Goal: Information Seeking & Learning: Learn about a topic

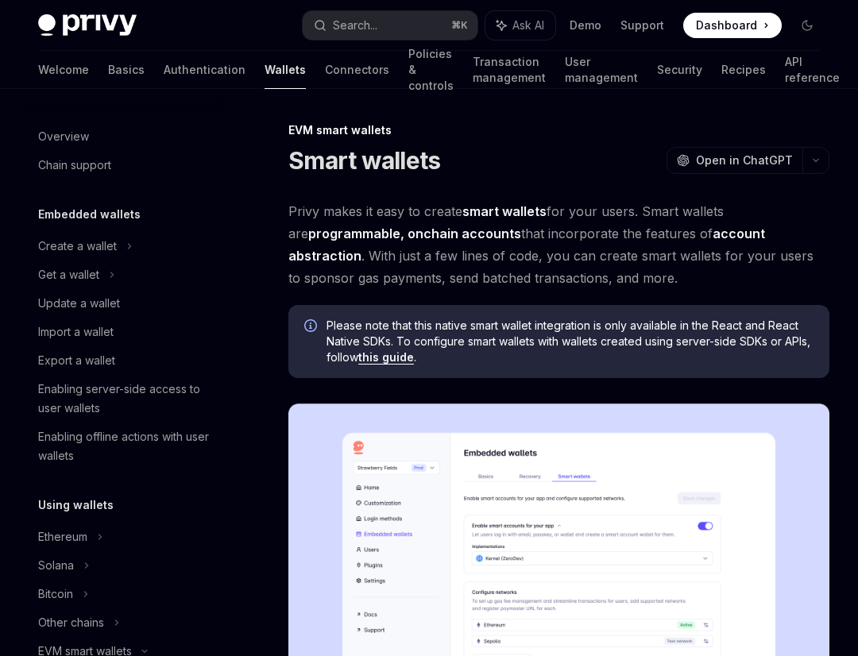
scroll to position [307, 0]
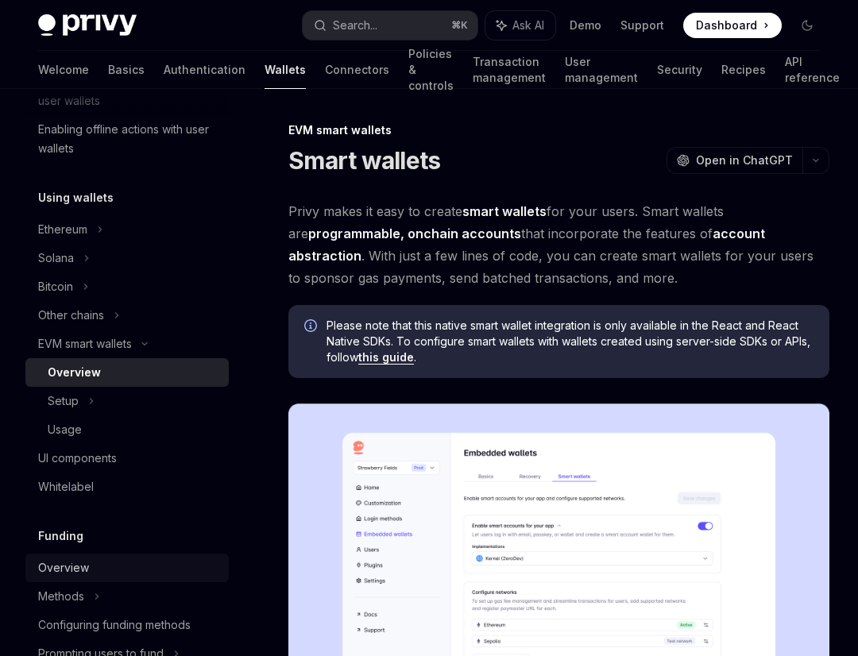
click at [95, 554] on link "Overview" at bounding box center [126, 568] width 203 height 29
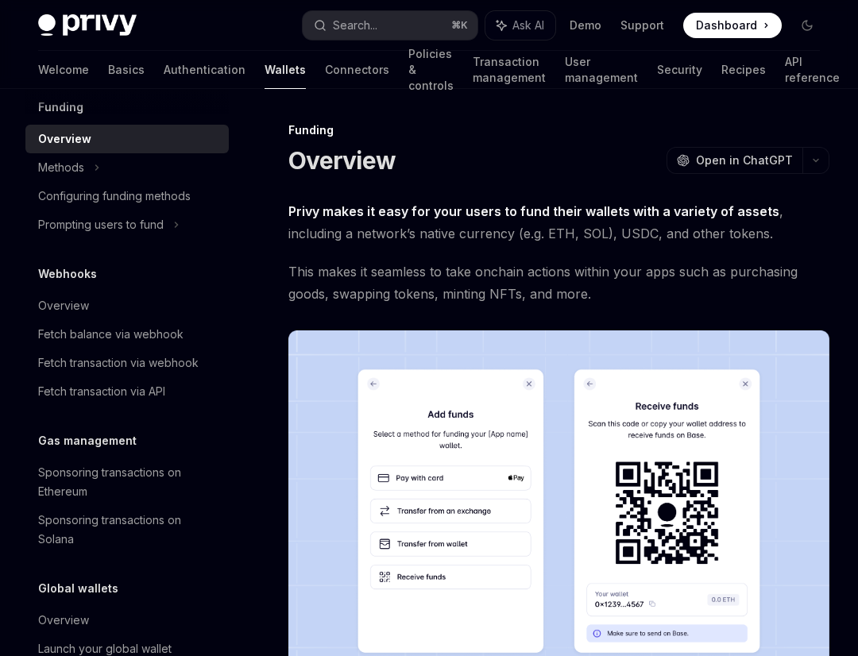
scroll to position [748, 0]
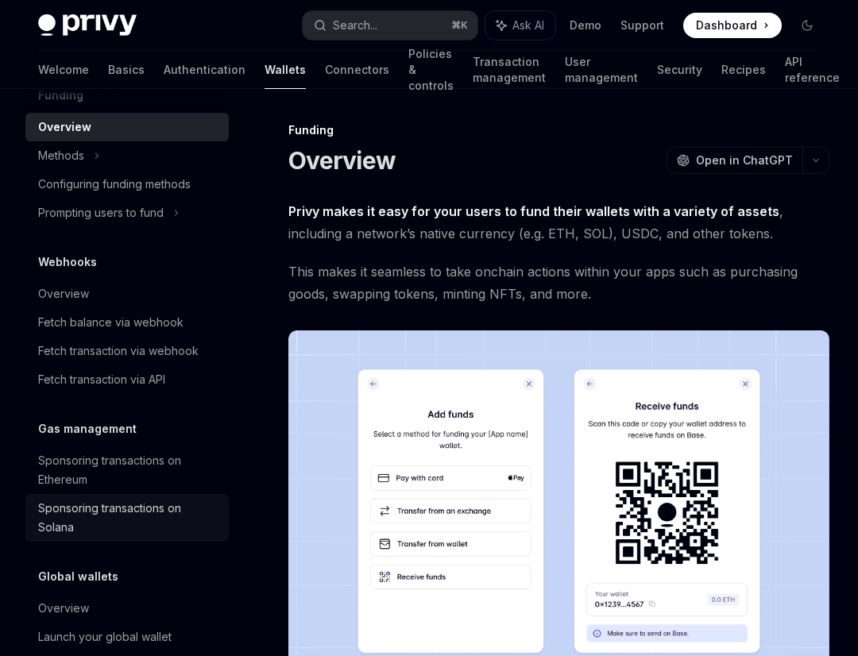
click at [131, 496] on link "Sponsoring transactions on Solana" at bounding box center [126, 518] width 203 height 48
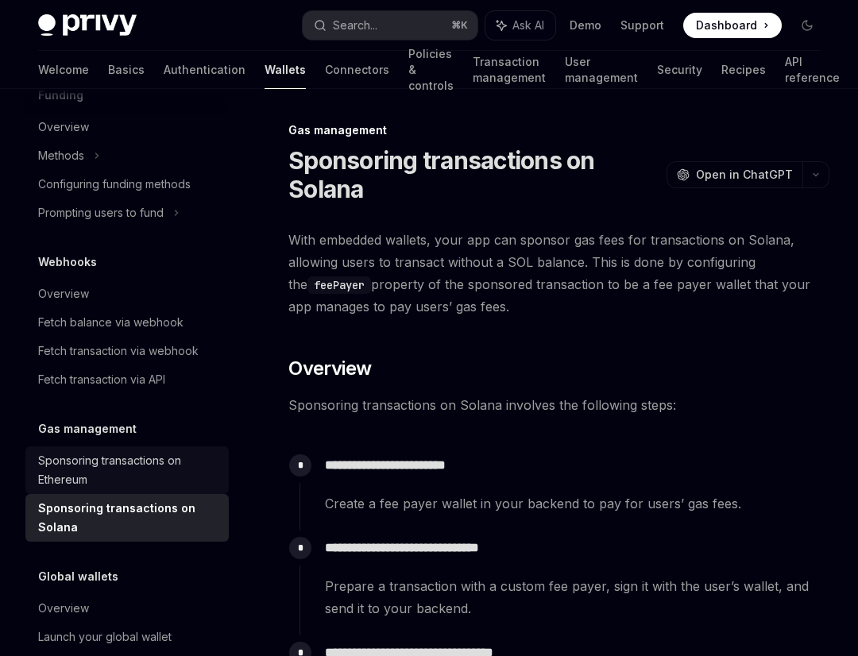
click at [125, 458] on div "Sponsoring transactions on Ethereum" at bounding box center [128, 470] width 181 height 38
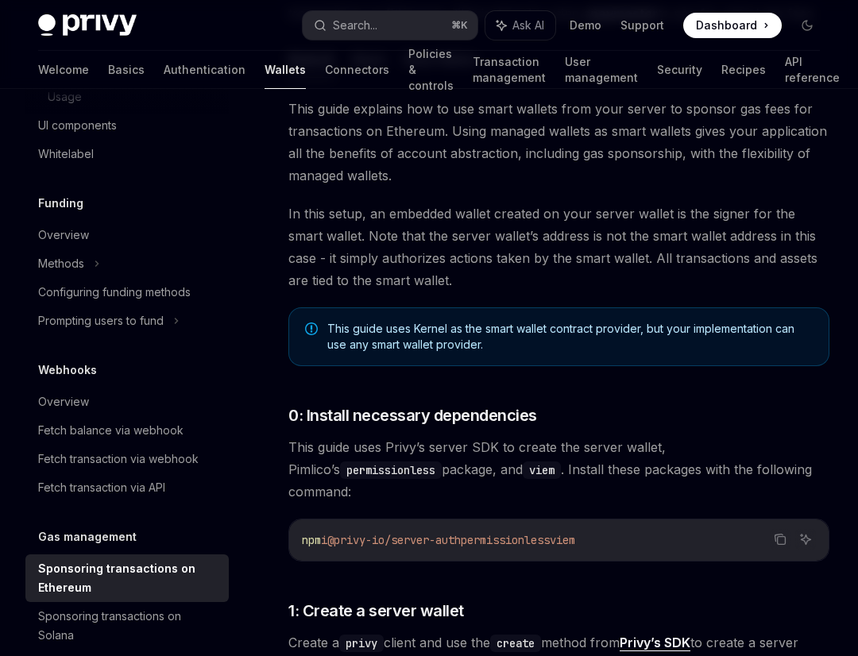
scroll to position [310, 0]
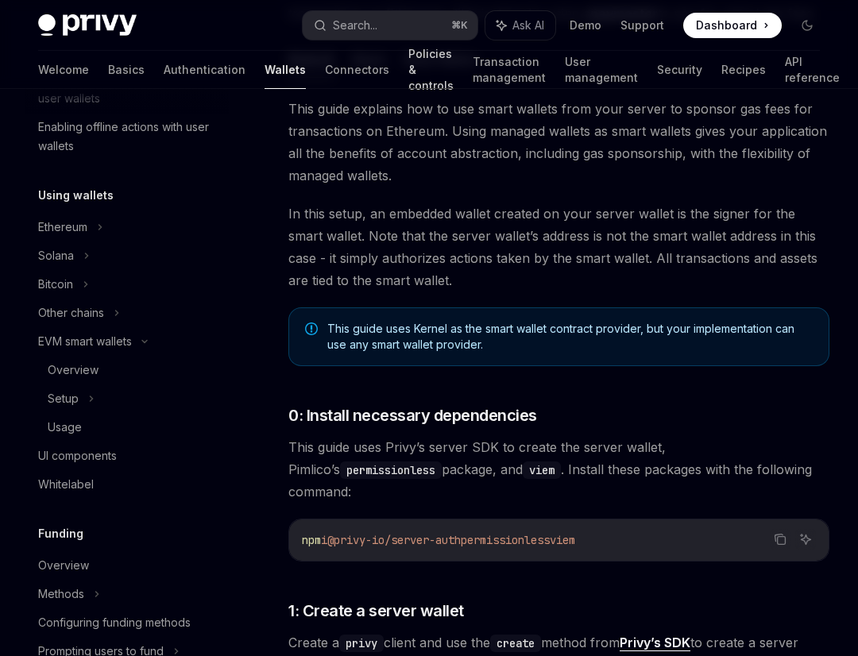
click at [408, 86] on link "Policies & controls" at bounding box center [430, 70] width 45 height 38
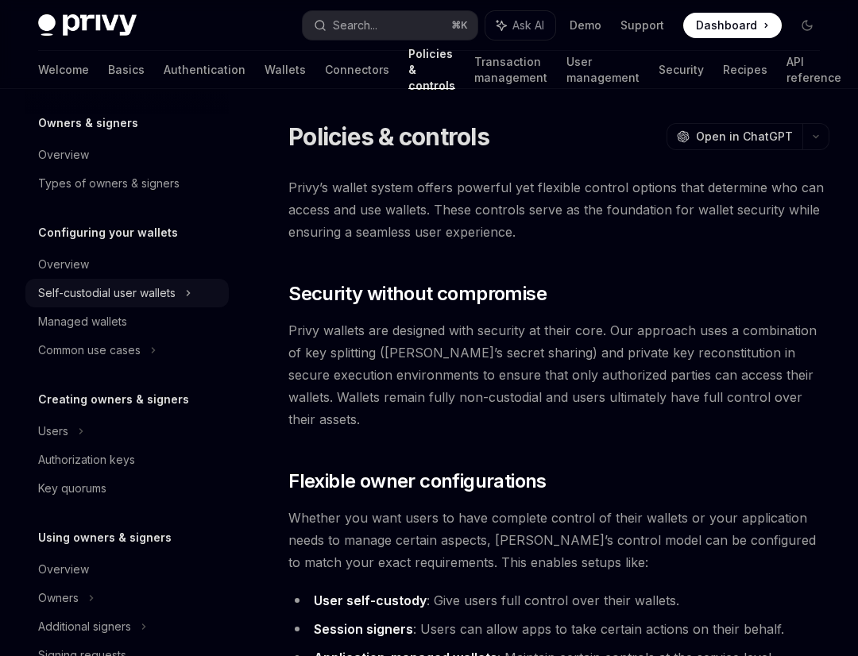
scroll to position [56, 0]
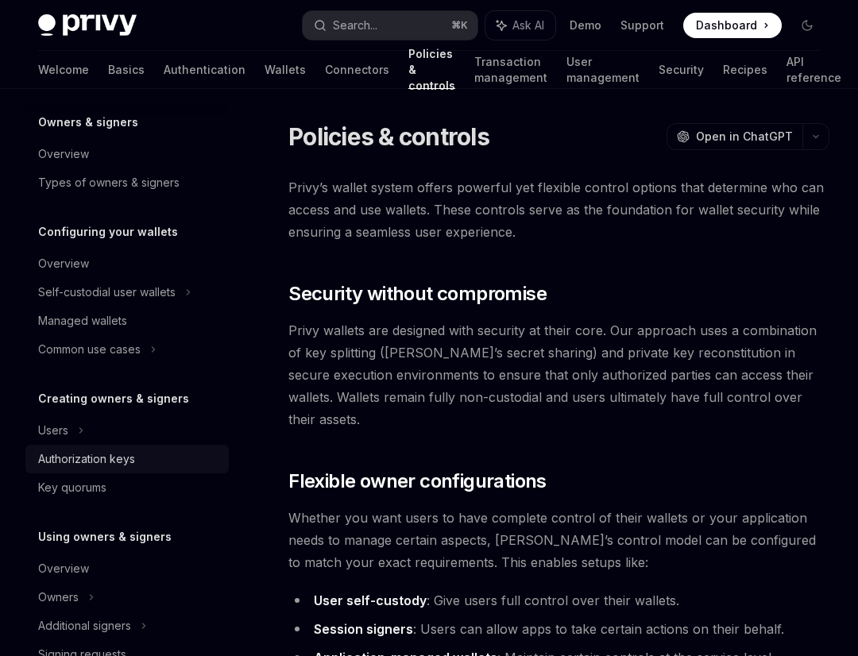
click at [137, 445] on link "Authorization keys" at bounding box center [126, 459] width 203 height 29
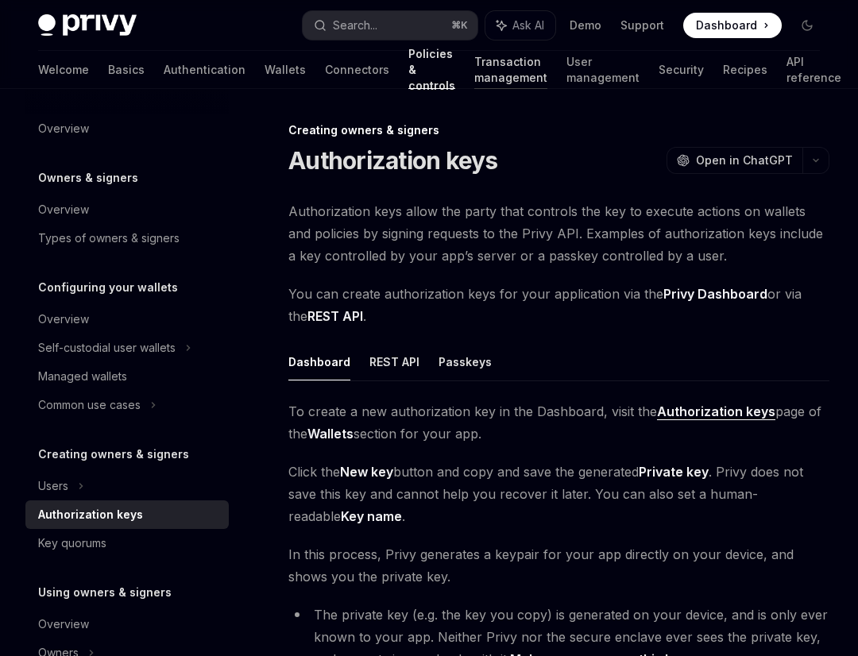
click at [474, 56] on link "Transaction management" at bounding box center [510, 70] width 73 height 38
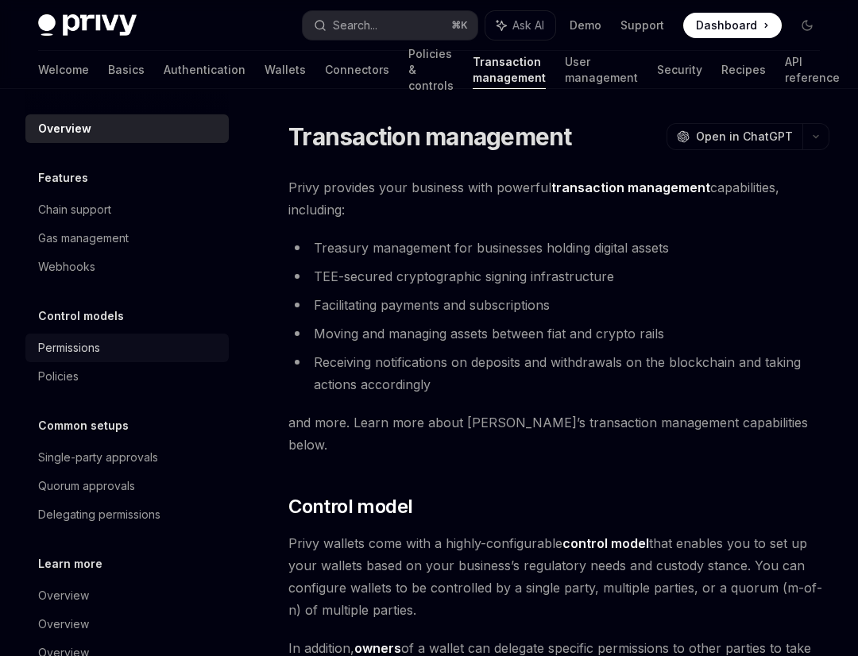
click at [138, 336] on link "Permissions" at bounding box center [126, 348] width 203 height 29
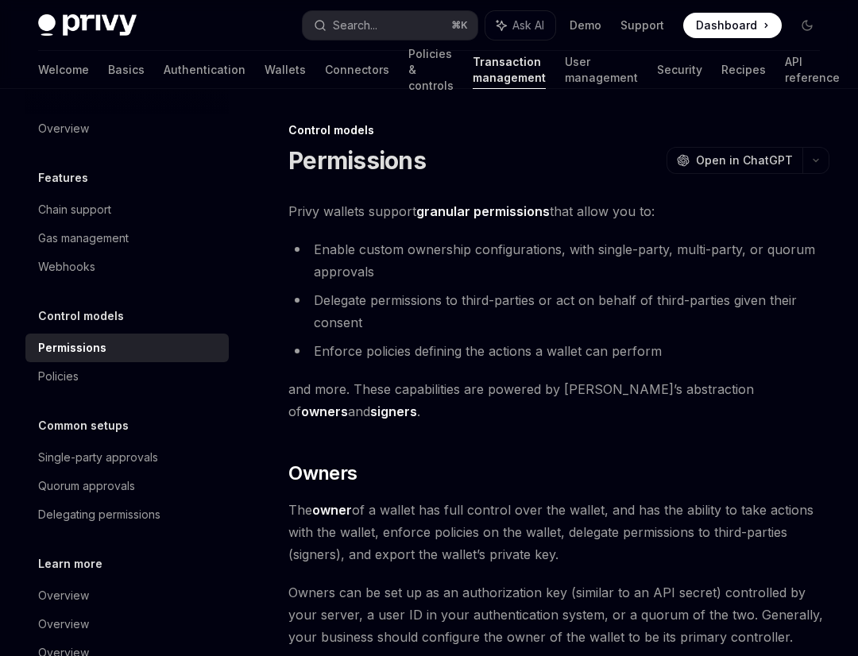
click at [408, 71] on link "Policies & controls" at bounding box center [430, 70] width 45 height 38
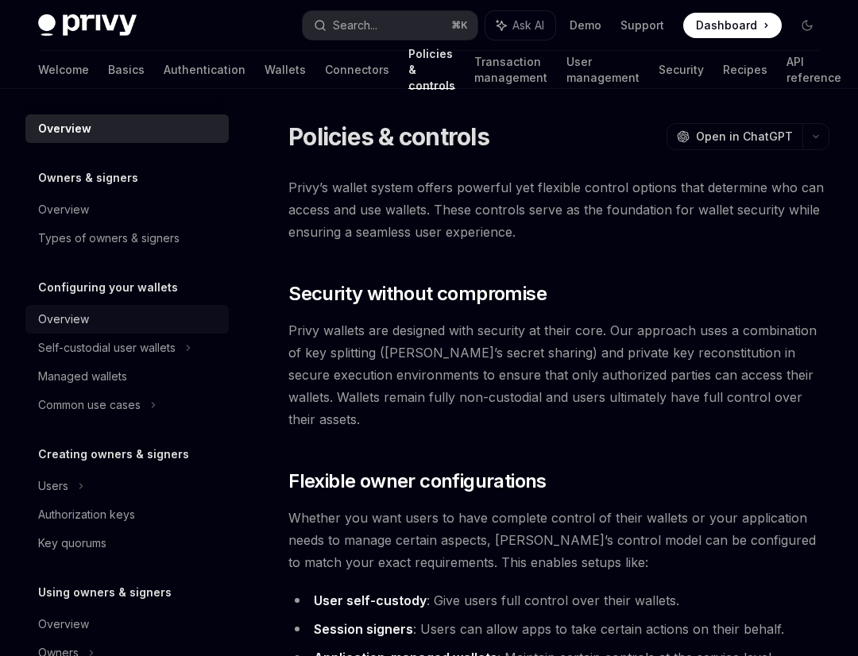
click at [146, 324] on div "Overview" at bounding box center [128, 319] width 181 height 19
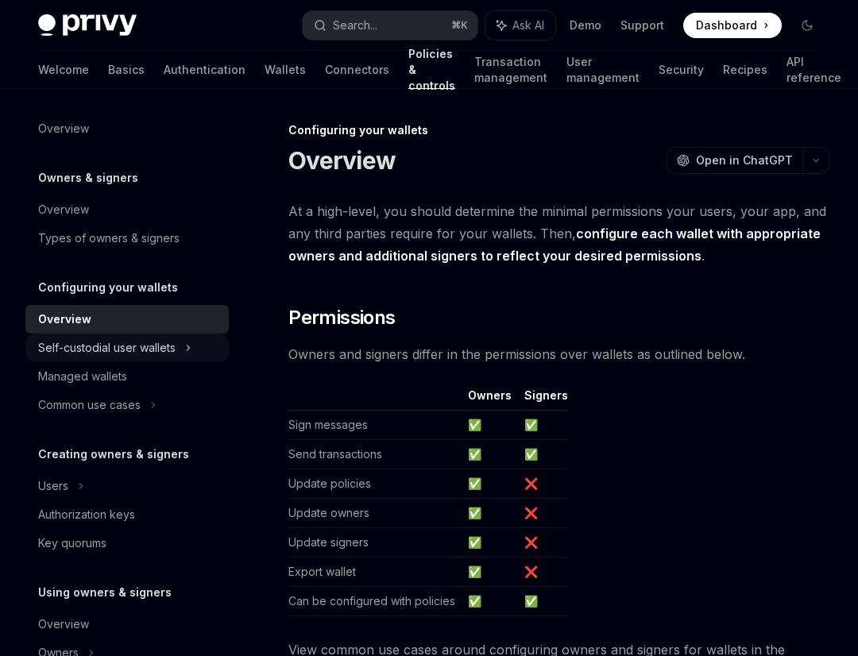
click at [147, 355] on div "Self-custodial user wallets" at bounding box center [106, 347] width 137 height 19
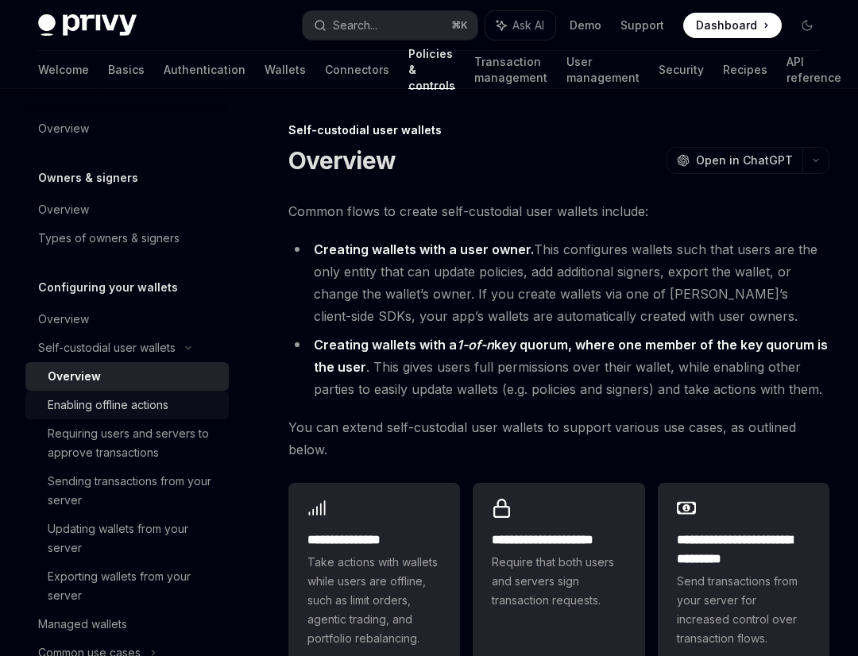
click at [133, 403] on div "Enabling offline actions" at bounding box center [108, 405] width 121 height 19
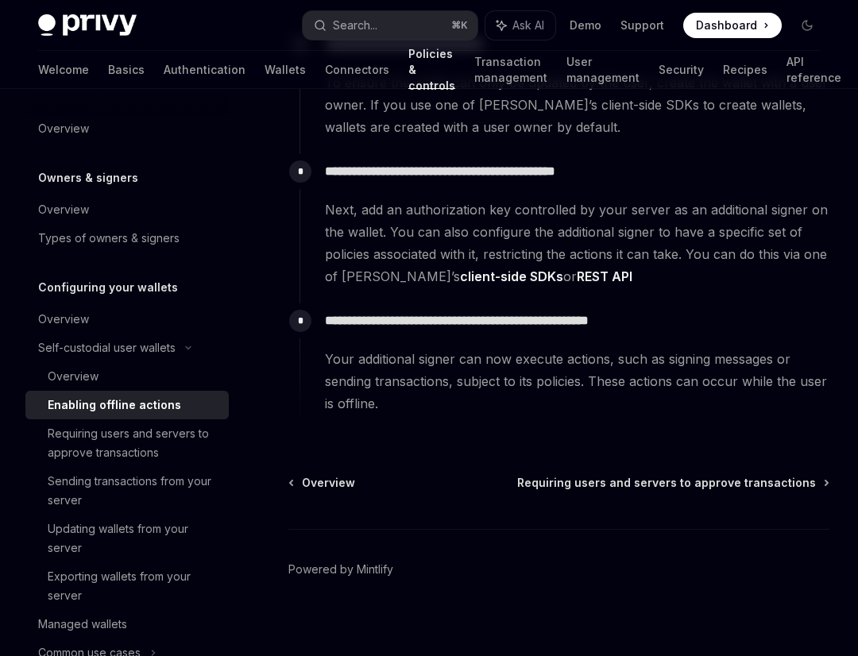
scroll to position [250, 0]
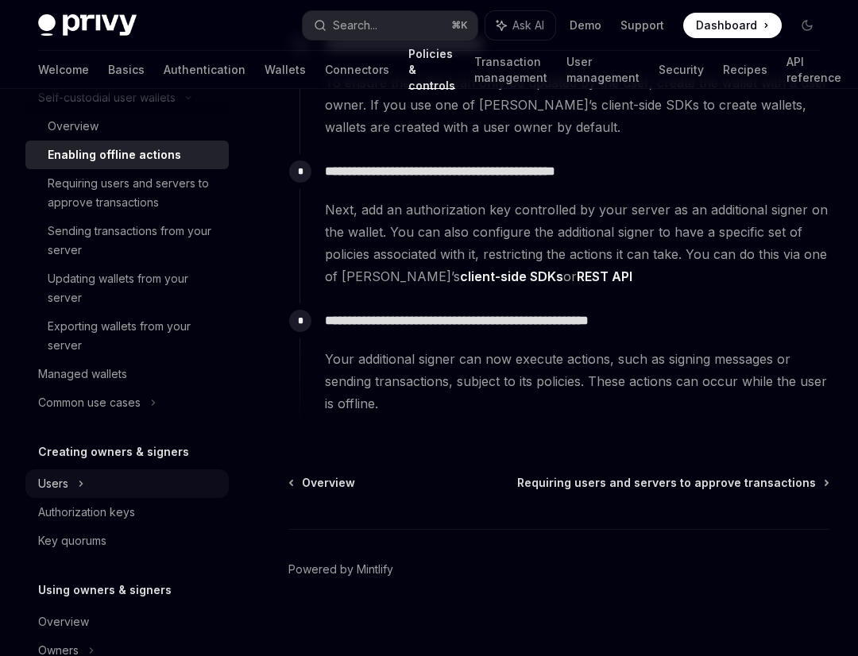
click at [129, 484] on div "Users" at bounding box center [126, 483] width 203 height 29
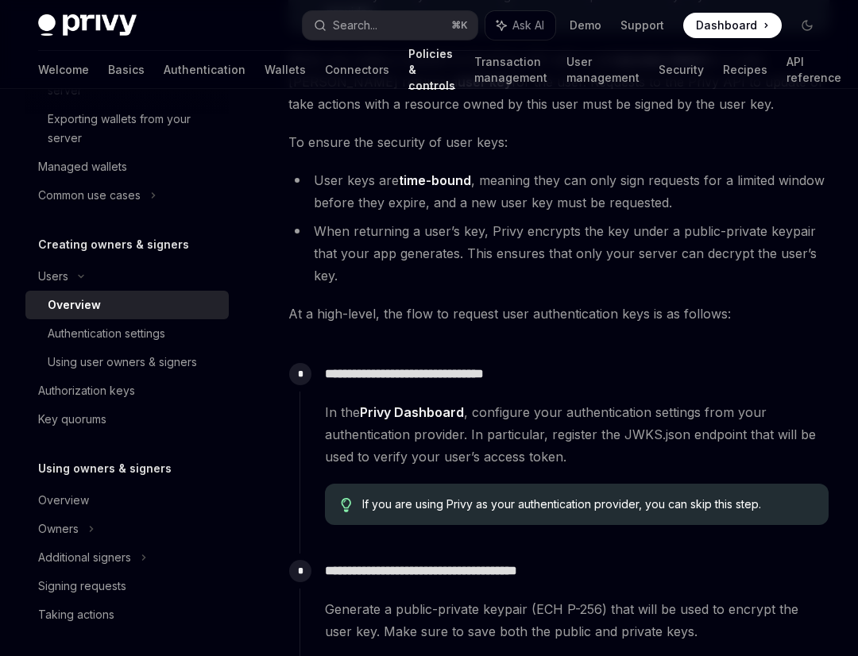
scroll to position [537, 0]
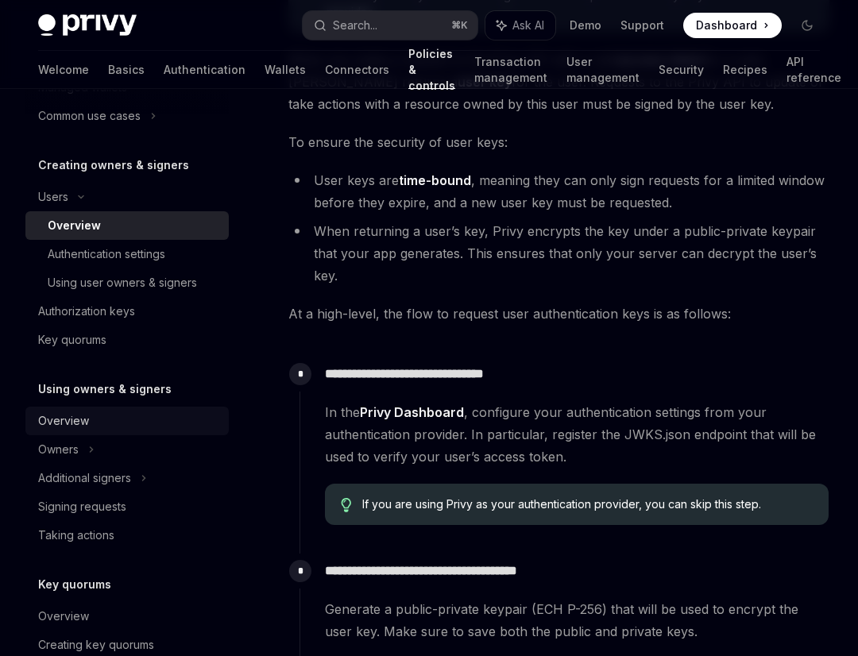
click at [162, 426] on div "Overview" at bounding box center [128, 420] width 181 height 19
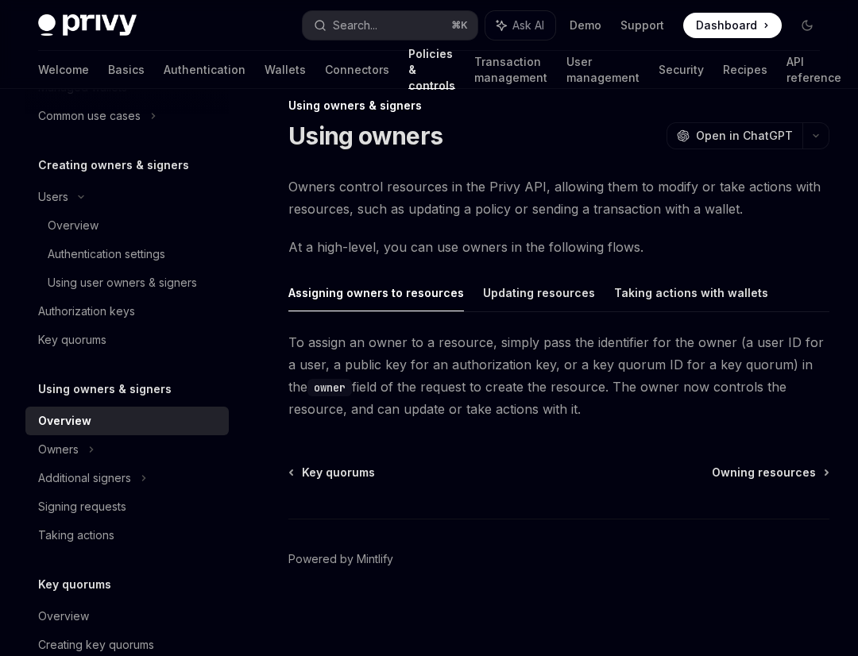
scroll to position [25, 0]
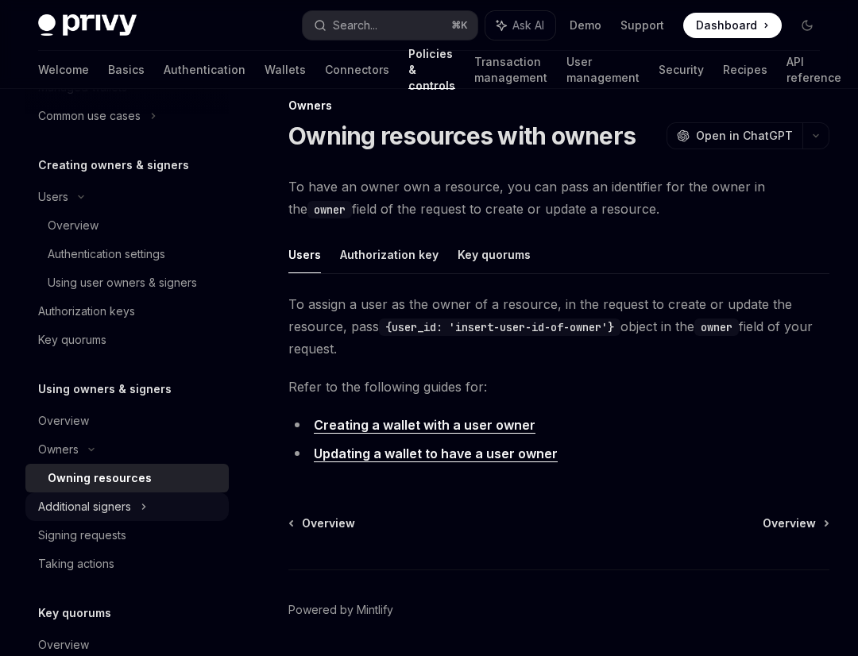
click at [156, 499] on div "Additional signers" at bounding box center [126, 506] width 203 height 29
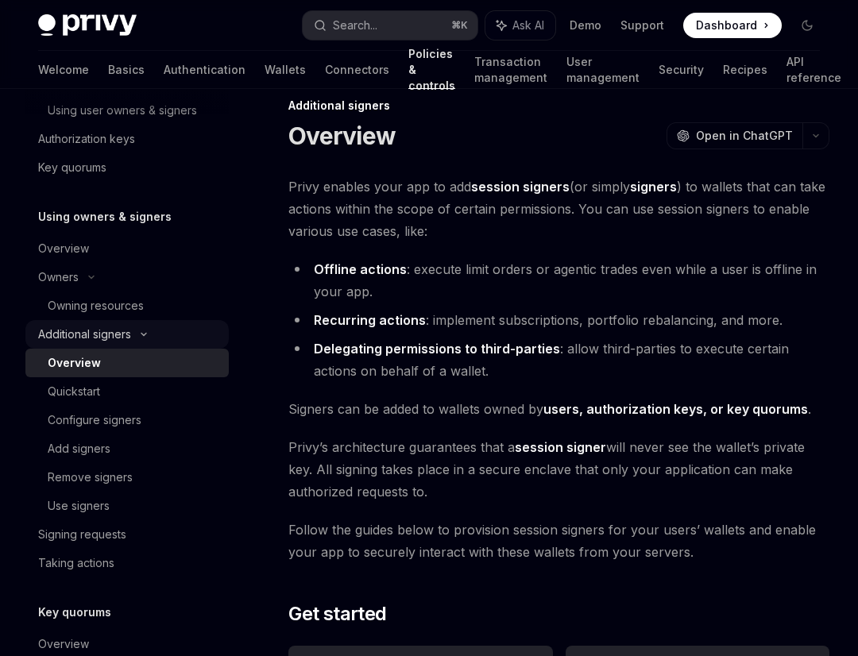
scroll to position [724, 0]
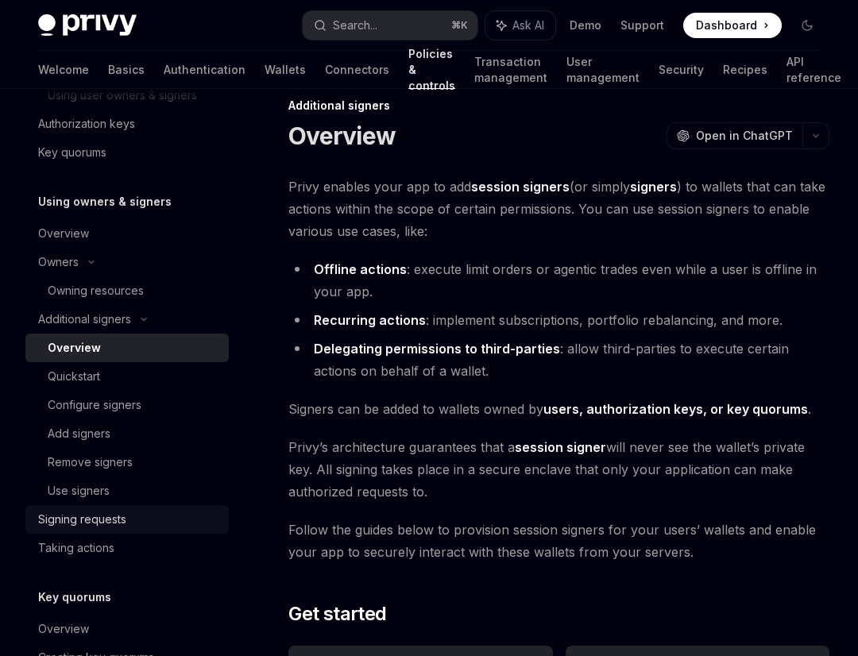
click at [158, 516] on div "Signing requests" at bounding box center [128, 519] width 181 height 19
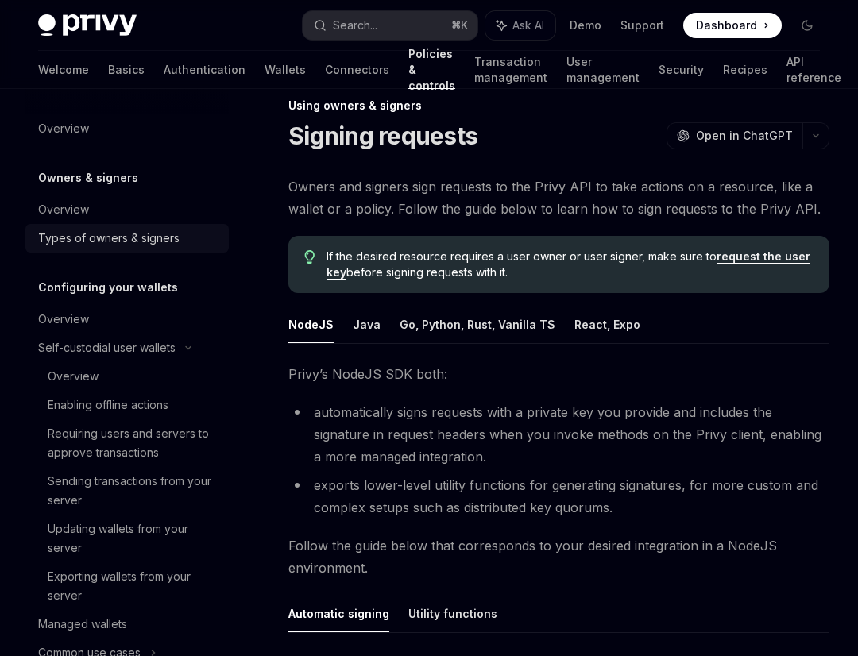
click at [138, 247] on div "Types of owners & signers" at bounding box center [108, 238] width 141 height 19
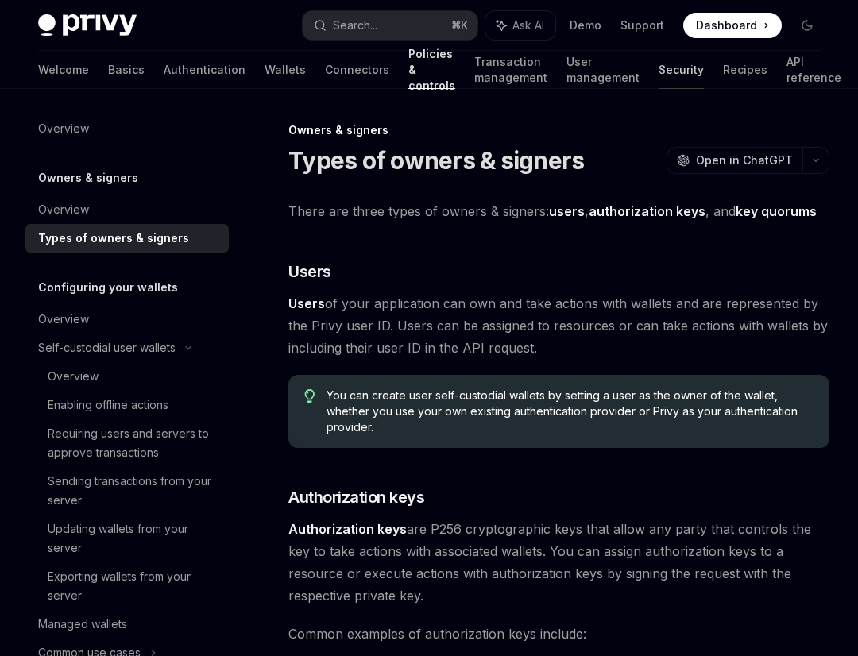
click at [658, 77] on link "Security" at bounding box center [680, 70] width 45 height 38
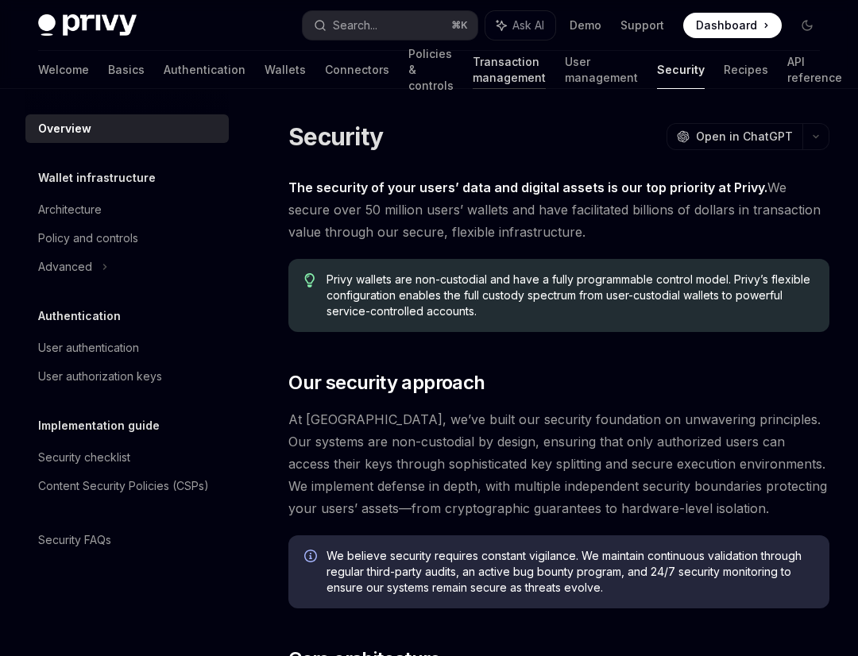
click at [473, 67] on link "Transaction management" at bounding box center [509, 70] width 73 height 38
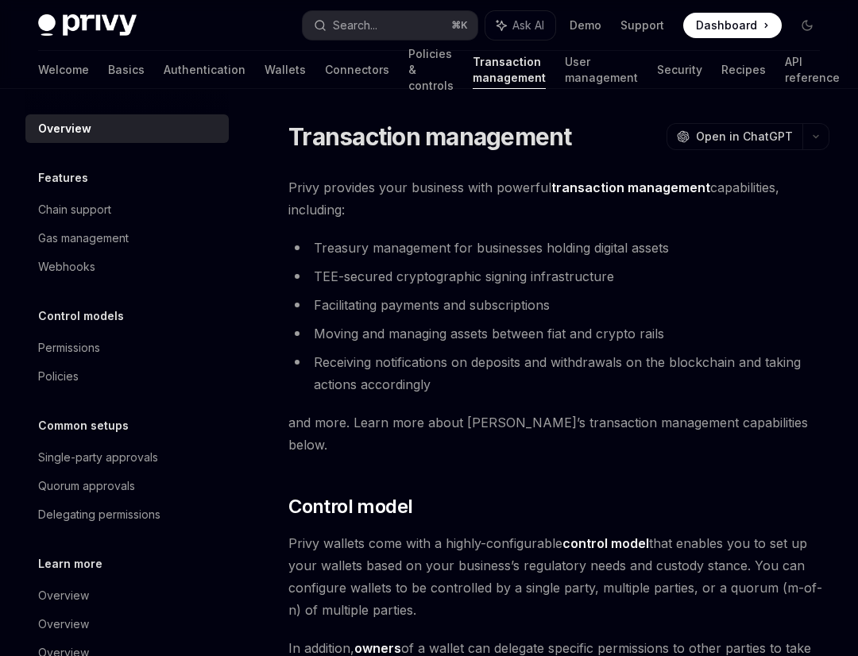
click at [408, 69] on link "Policies & controls" at bounding box center [430, 70] width 45 height 38
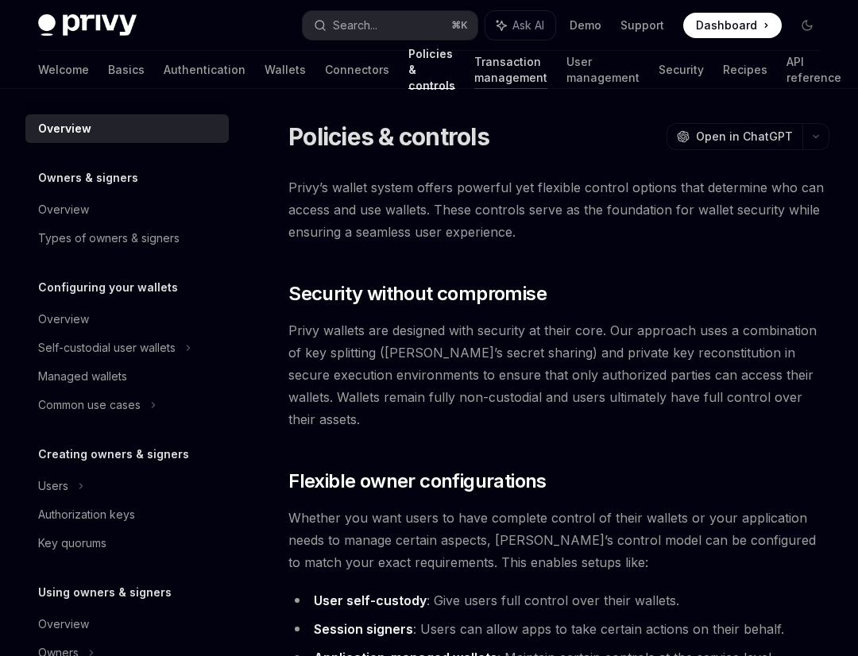
click at [474, 74] on link "Transaction management" at bounding box center [510, 70] width 73 height 38
type textarea "*"
